Goal: Find specific page/section: Find specific page/section

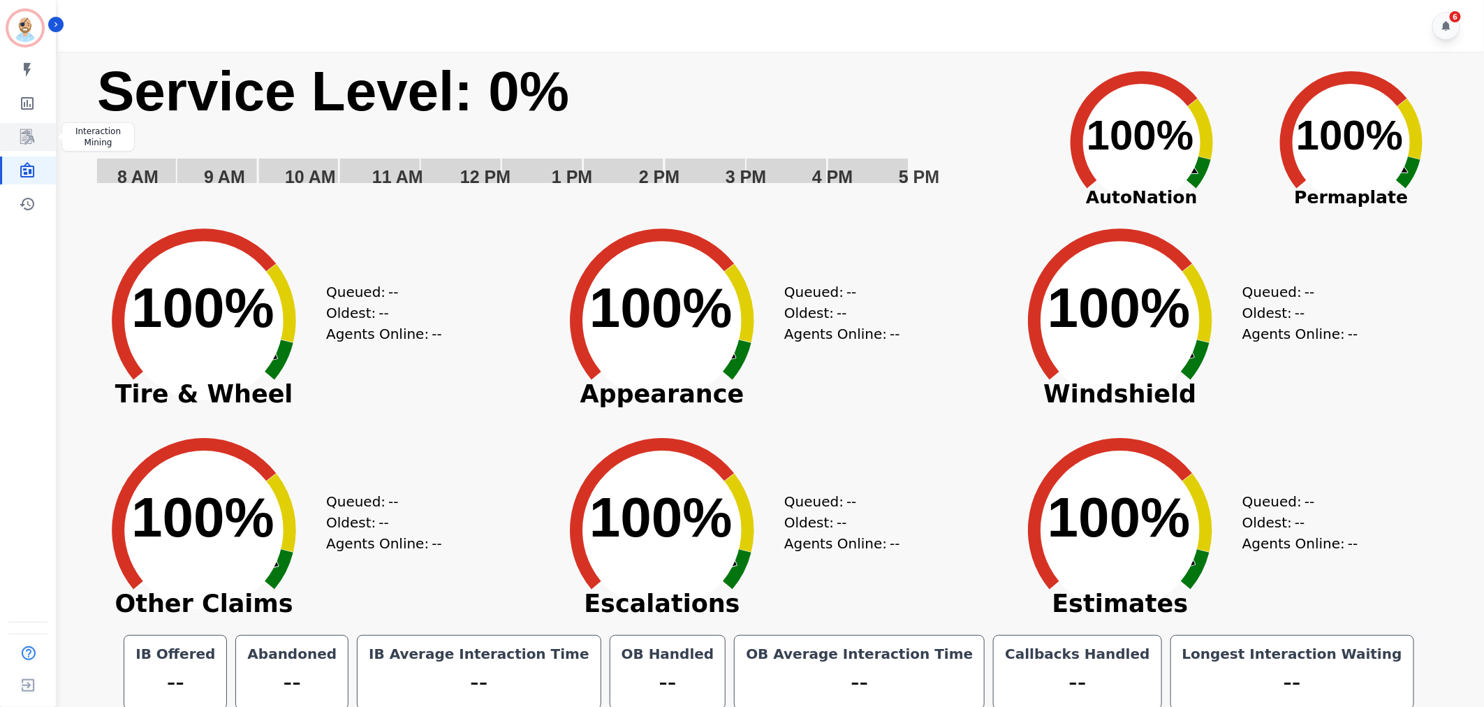
click at [31, 131] on icon "Sidebar" at bounding box center [27, 136] width 14 height 15
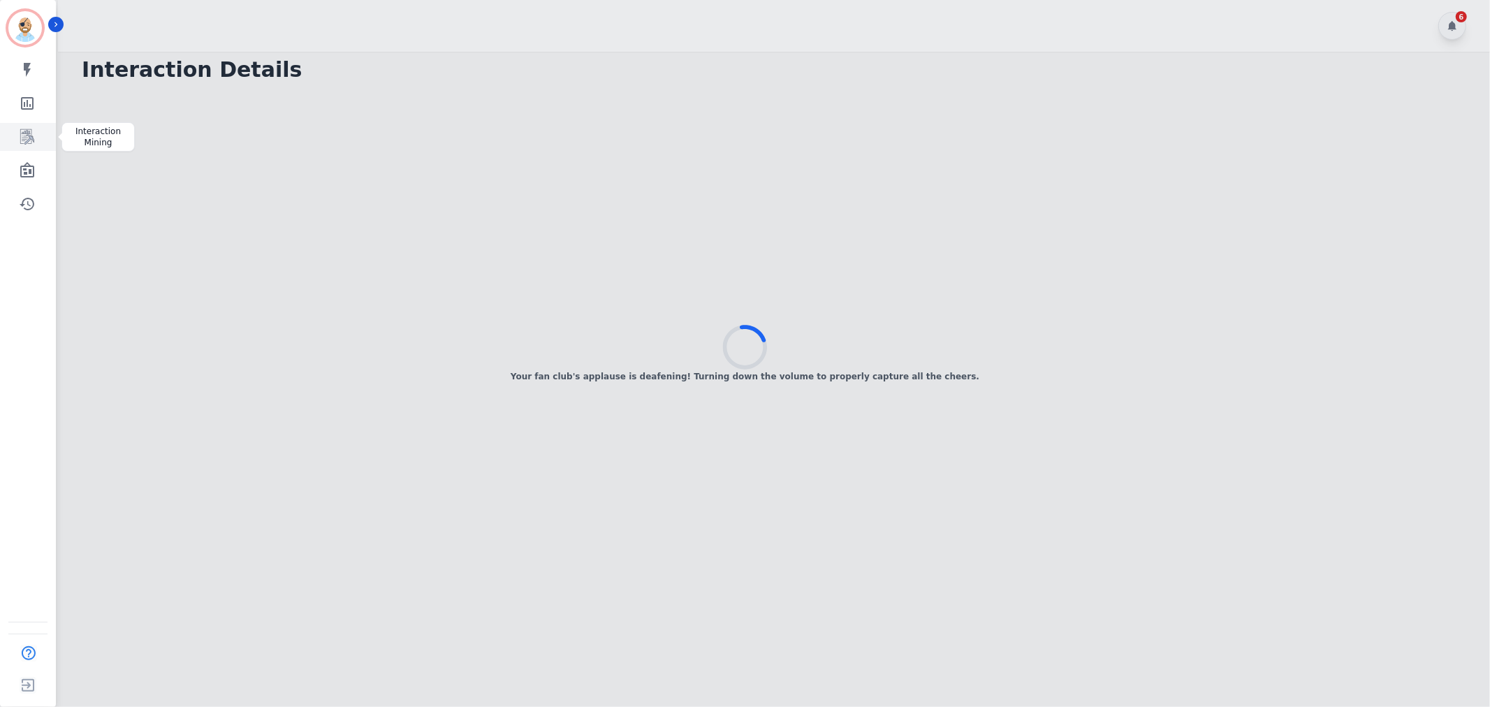
click at [27, 129] on icon "Sidebar" at bounding box center [27, 137] width 17 height 17
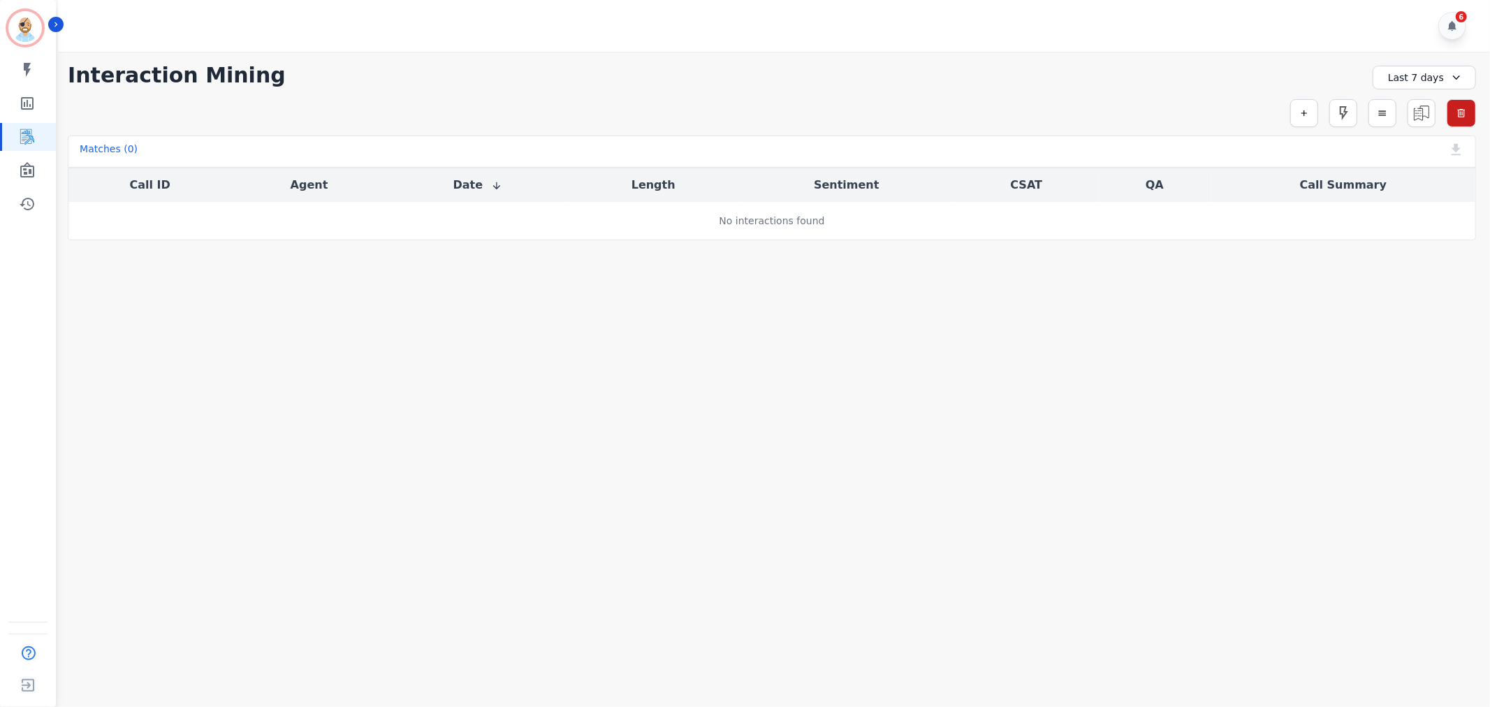
click at [947, 101] on div "Simple Search Metric Search Advanced Search Saved Rules Clear Filters" at bounding box center [772, 113] width 1408 height 28
